Goal: Check status: Check status

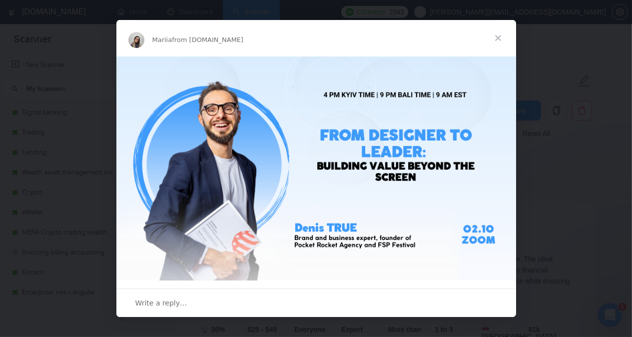
click at [500, 38] on span "Close" at bounding box center [498, 38] width 36 height 36
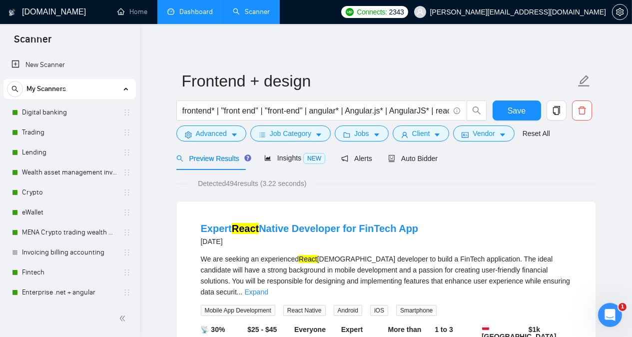
click at [197, 13] on link "Dashboard" at bounding box center [189, 11] width 45 height 8
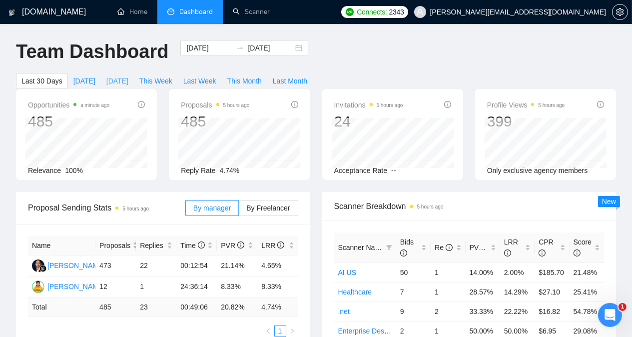
click at [128, 75] on span "[DATE]" at bounding box center [117, 80] width 22 height 11
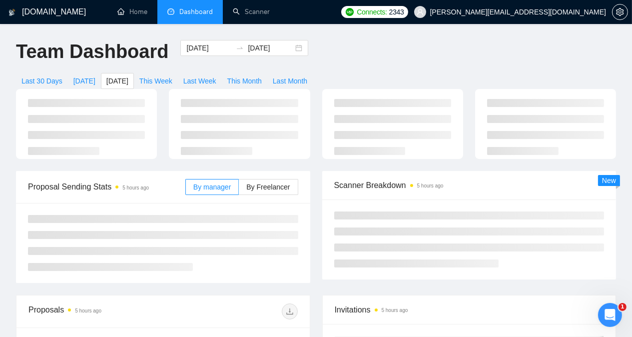
type input "[DATE]"
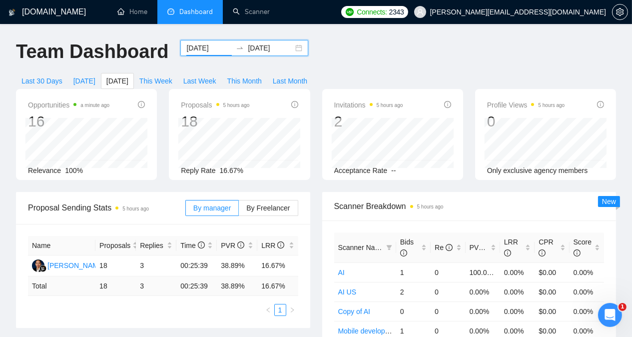
click at [200, 47] on input "[DATE]" at bounding box center [208, 47] width 45 height 11
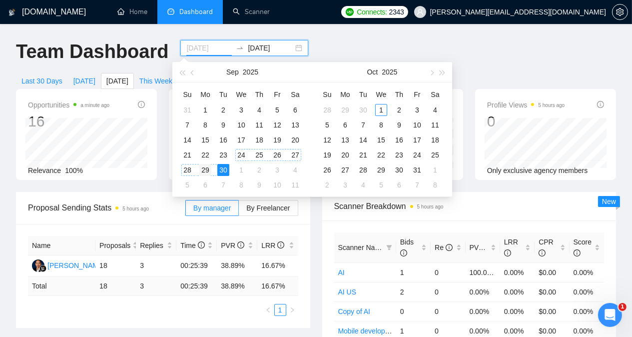
type input "[DATE]"
click at [207, 170] on div "29" at bounding box center [205, 170] width 12 height 12
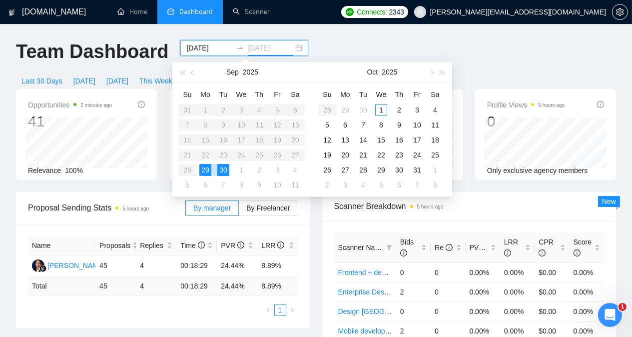
type input "[DATE]"
click at [224, 171] on div "30" at bounding box center [223, 170] width 12 height 12
